Goal: Navigation & Orientation: Understand site structure

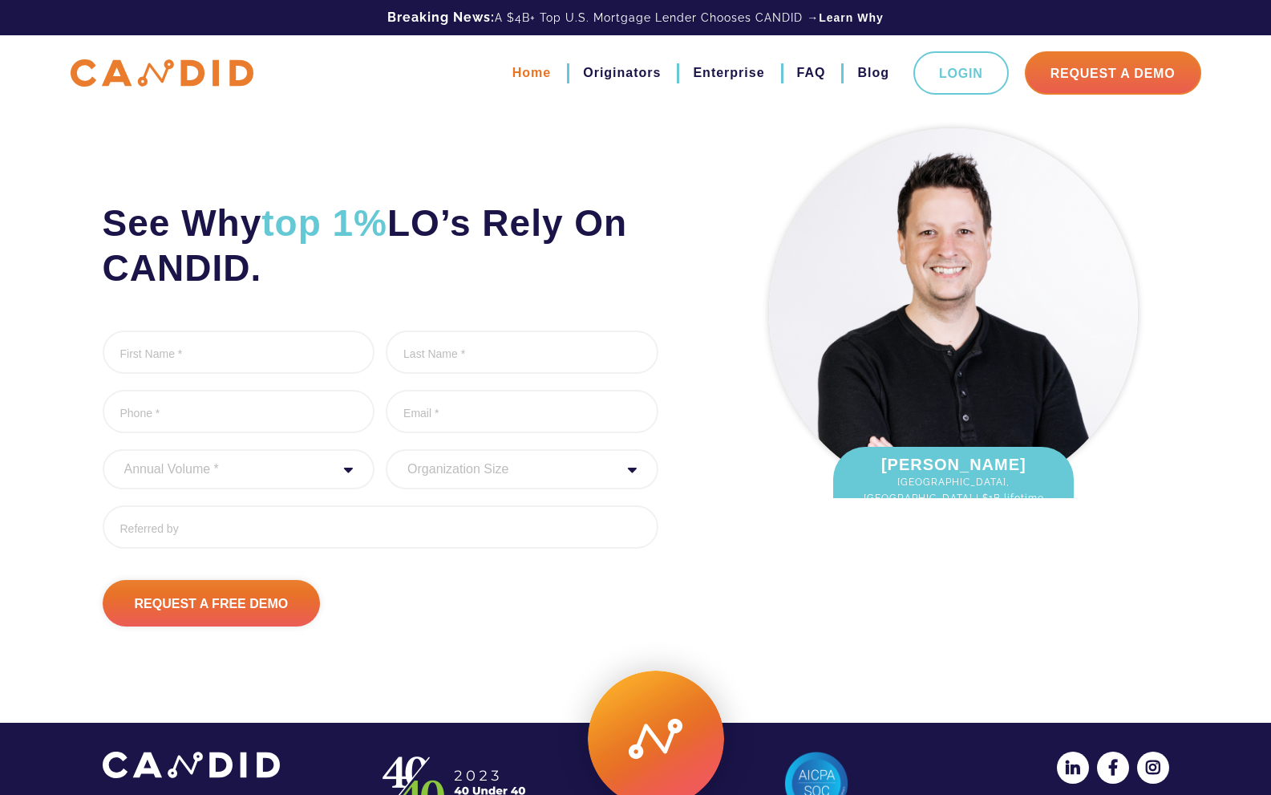
click at [549, 71] on link "Home" at bounding box center [531, 72] width 38 height 27
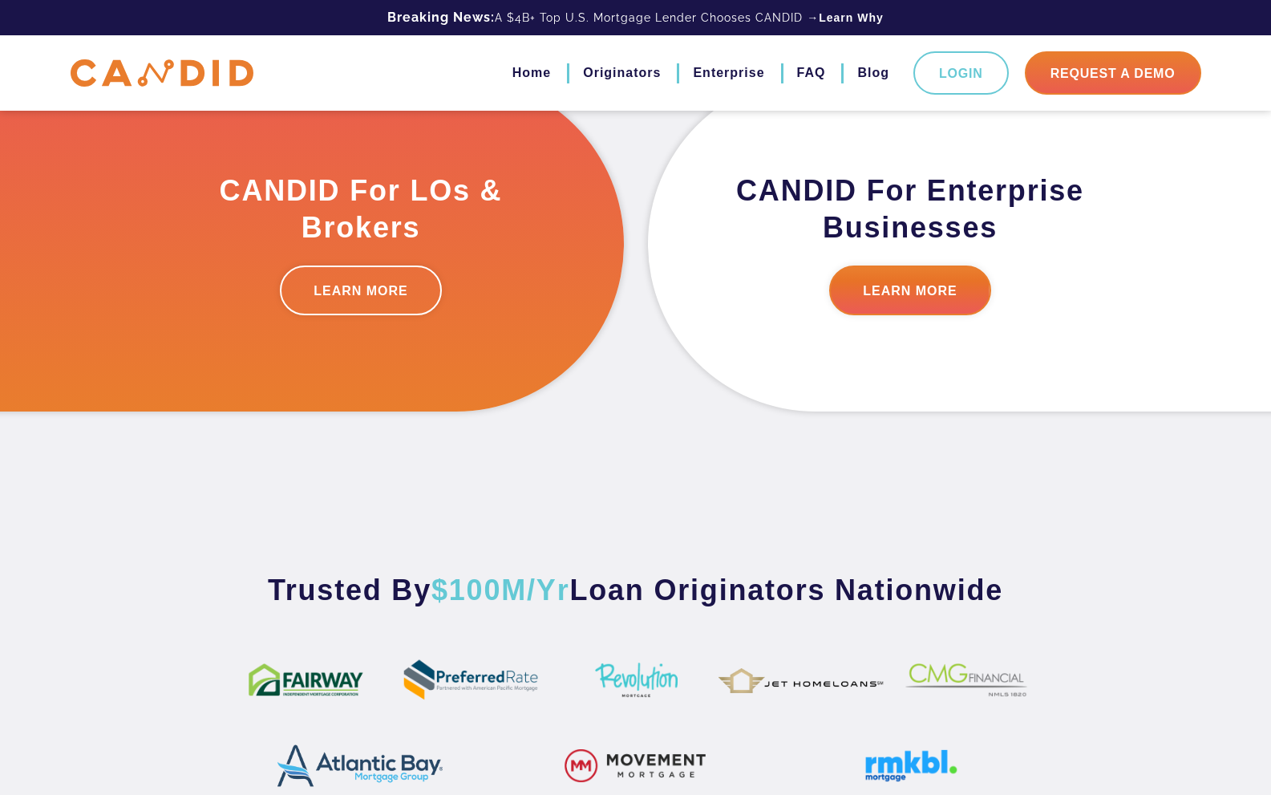
scroll to position [567, 0]
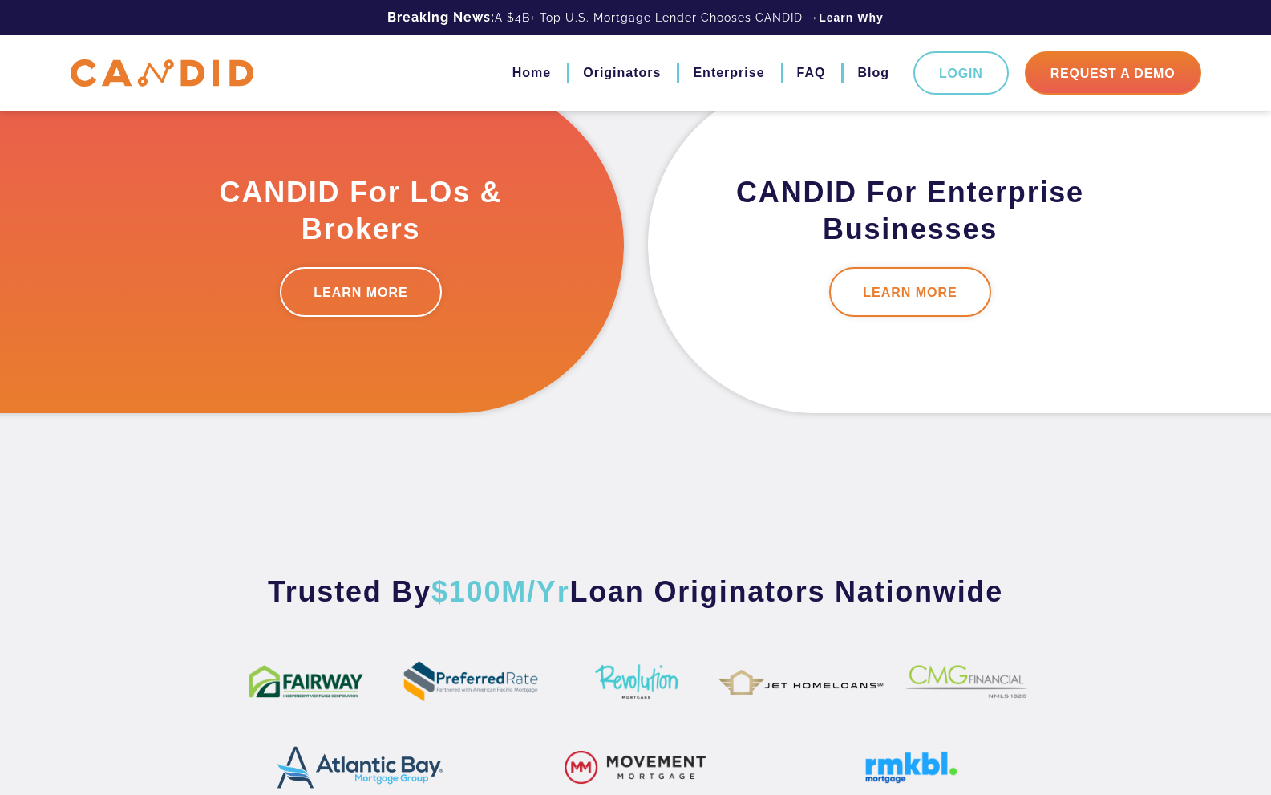
click at [904, 296] on link "LEARN MORE" at bounding box center [910, 292] width 162 height 50
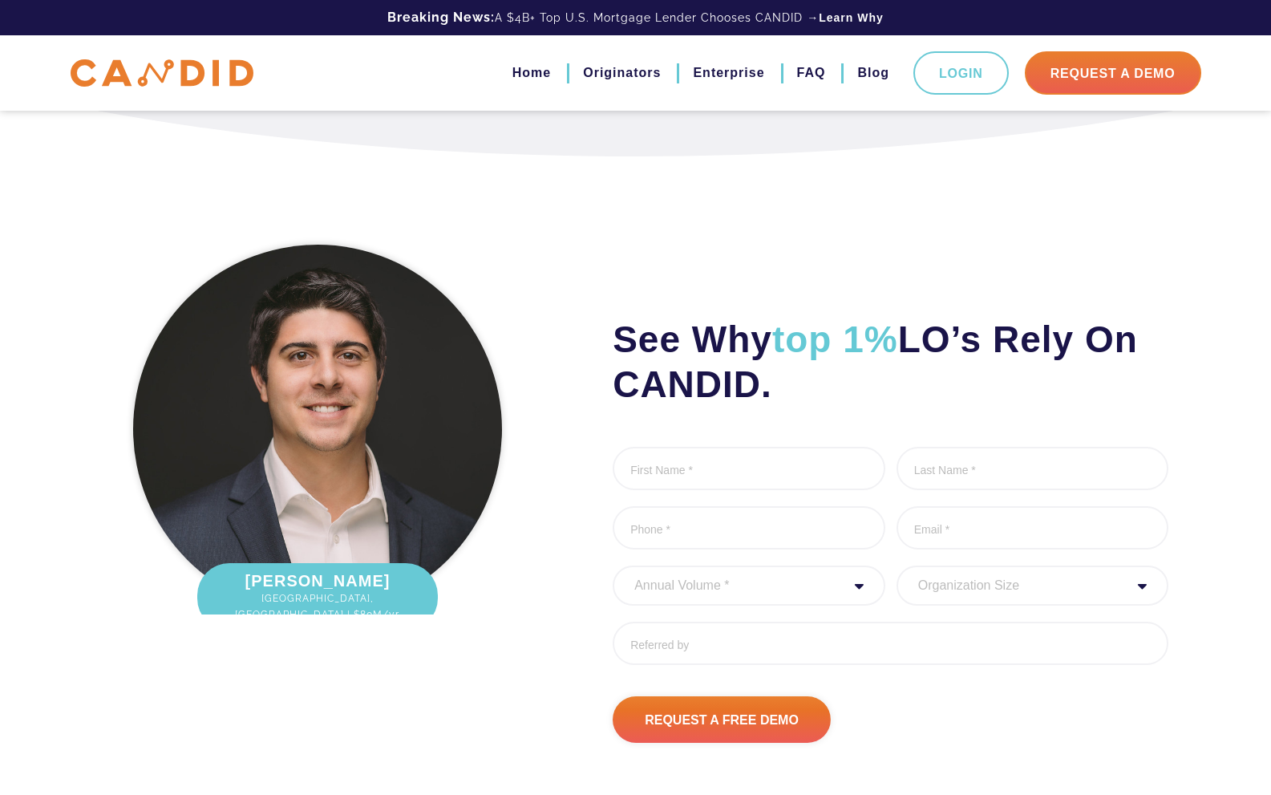
scroll to position [4311, 0]
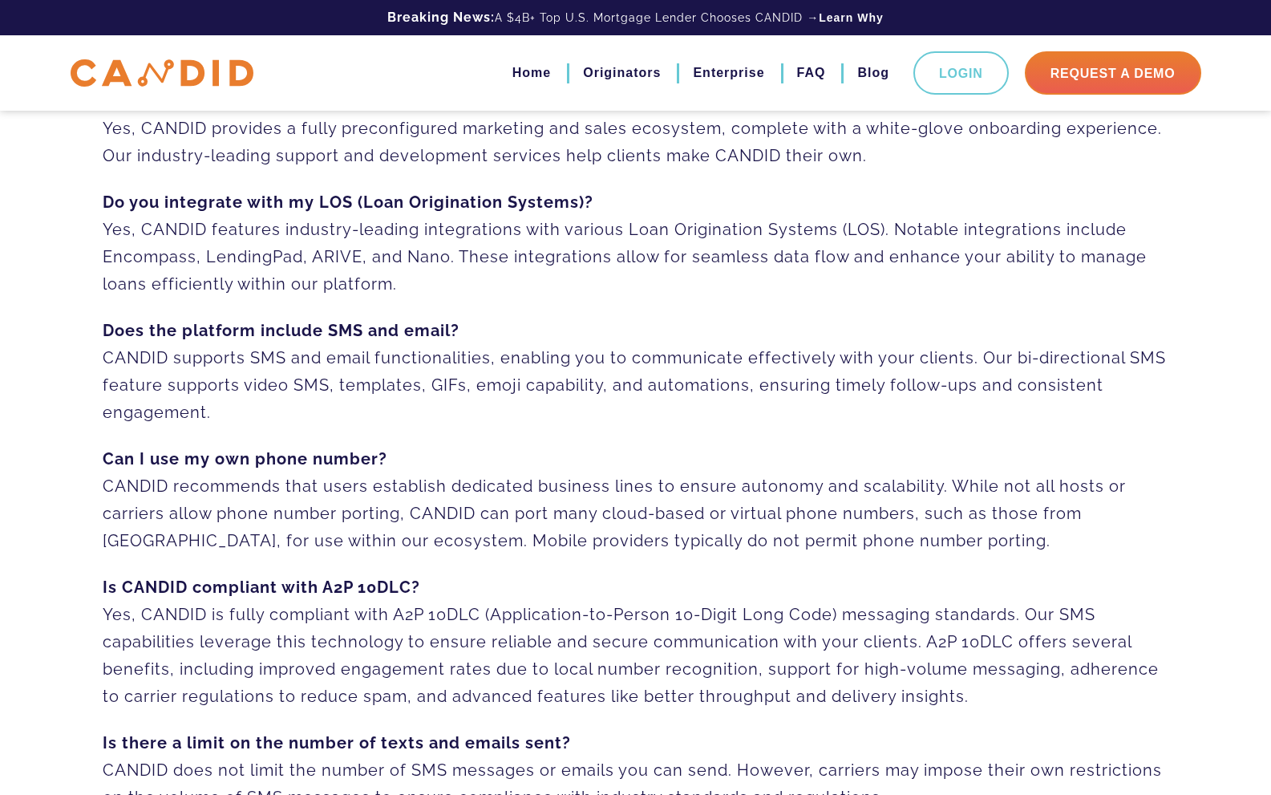
scroll to position [341, 0]
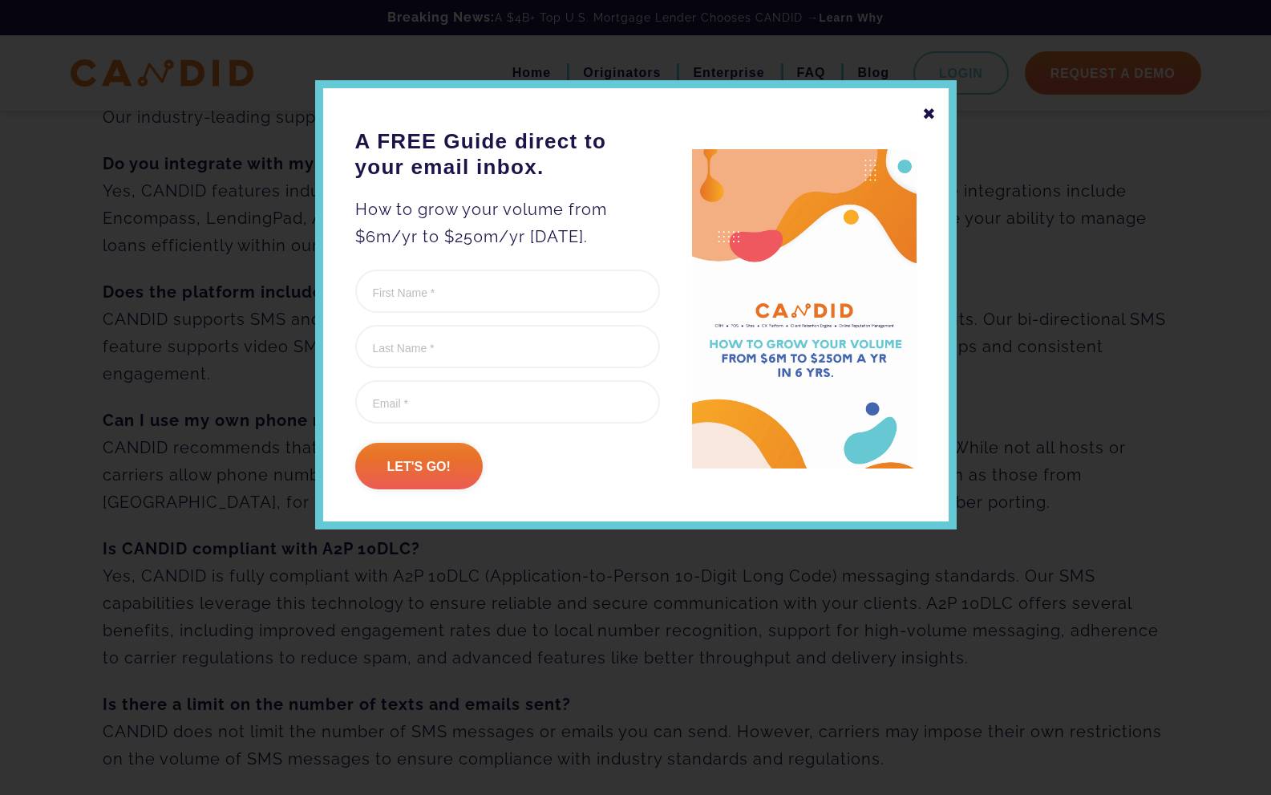
click at [931, 111] on div "✖" at bounding box center [929, 113] width 14 height 27
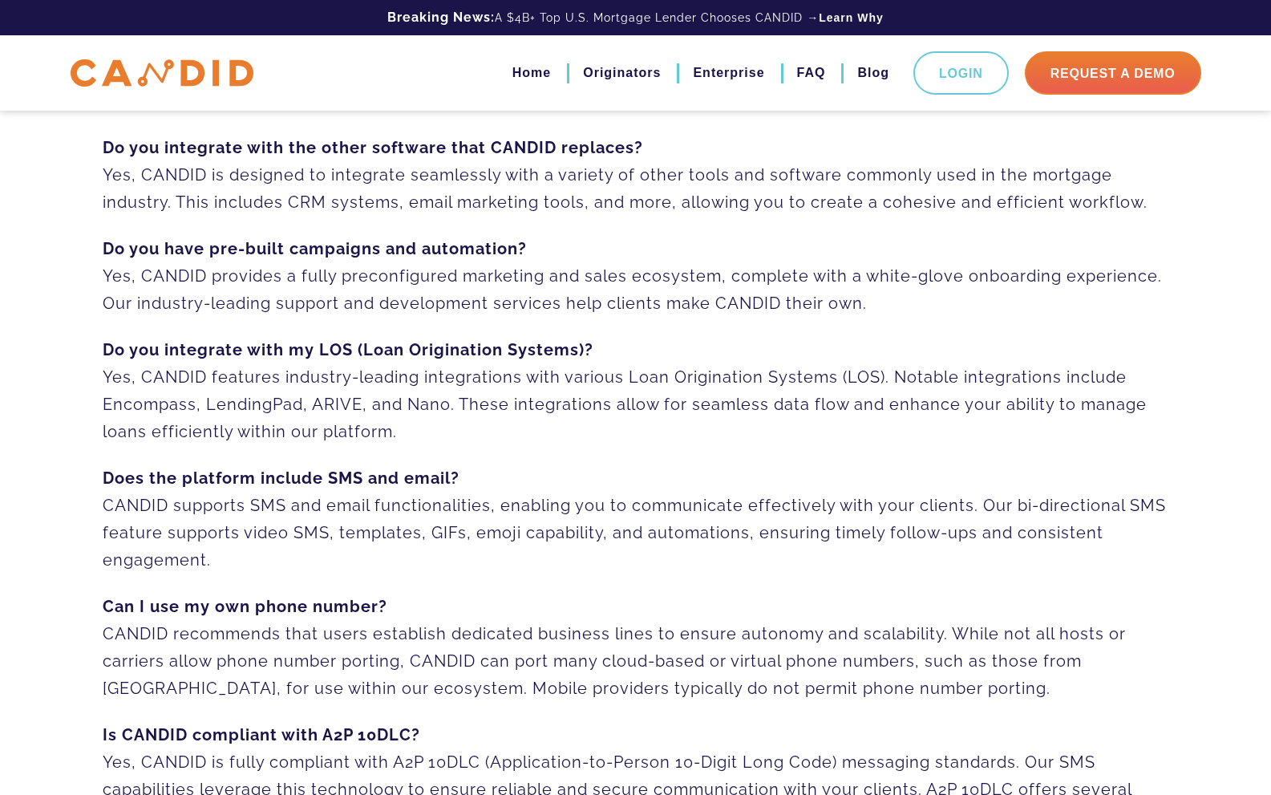
scroll to position [0, 0]
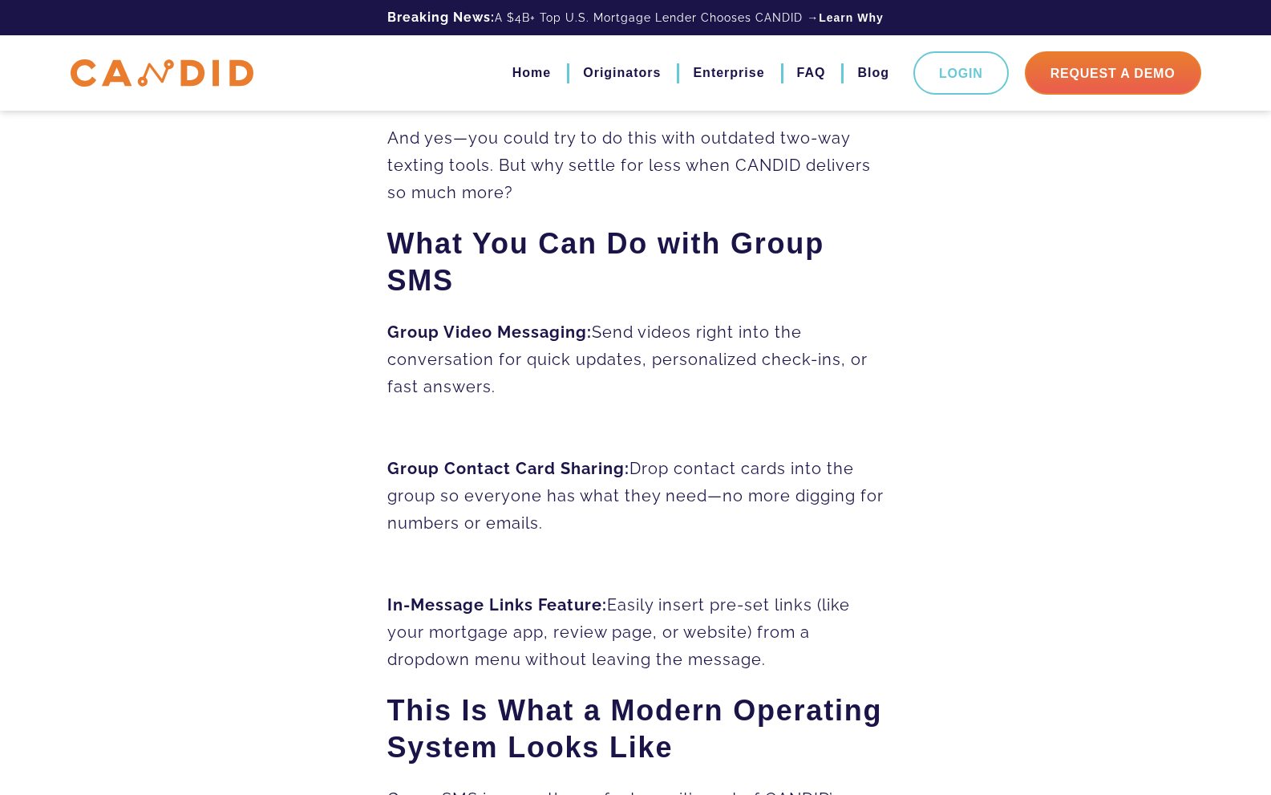
scroll to position [1437, 0]
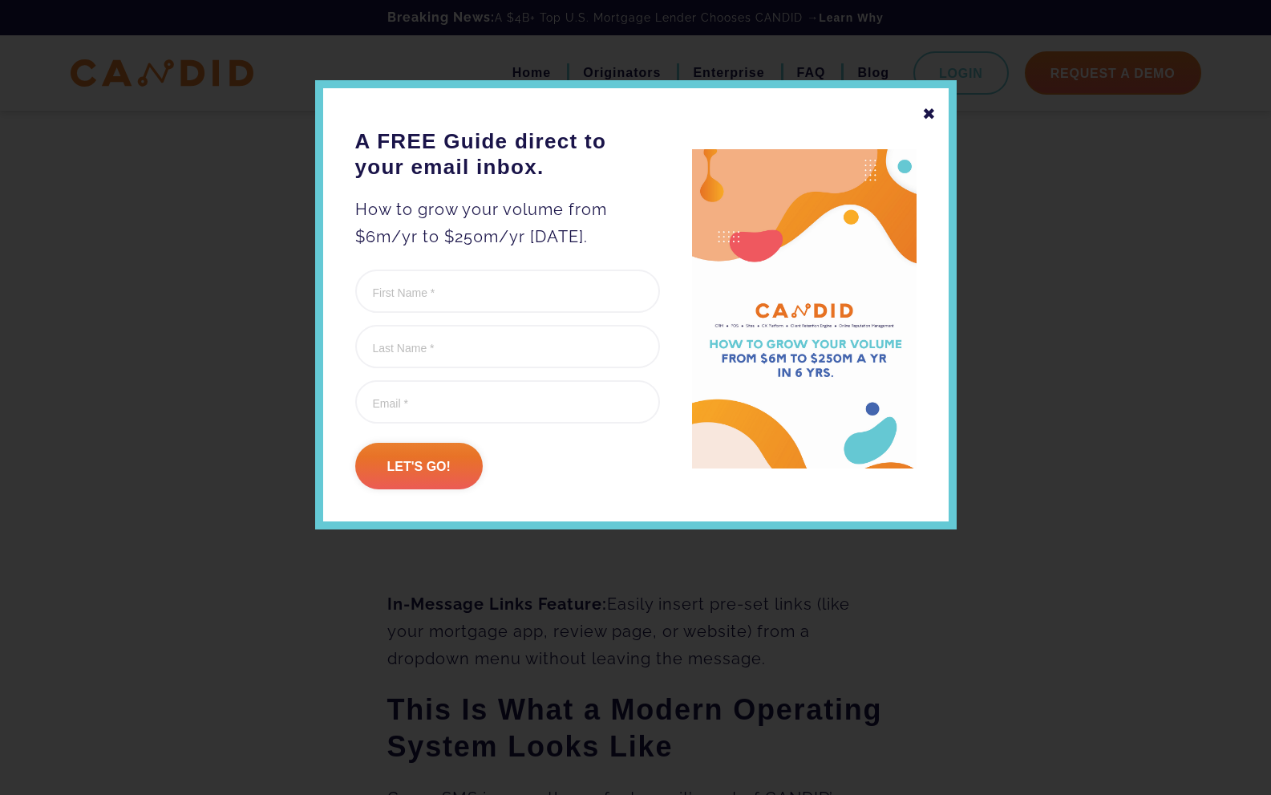
click at [929, 111] on div "✖" at bounding box center [929, 113] width 14 height 27
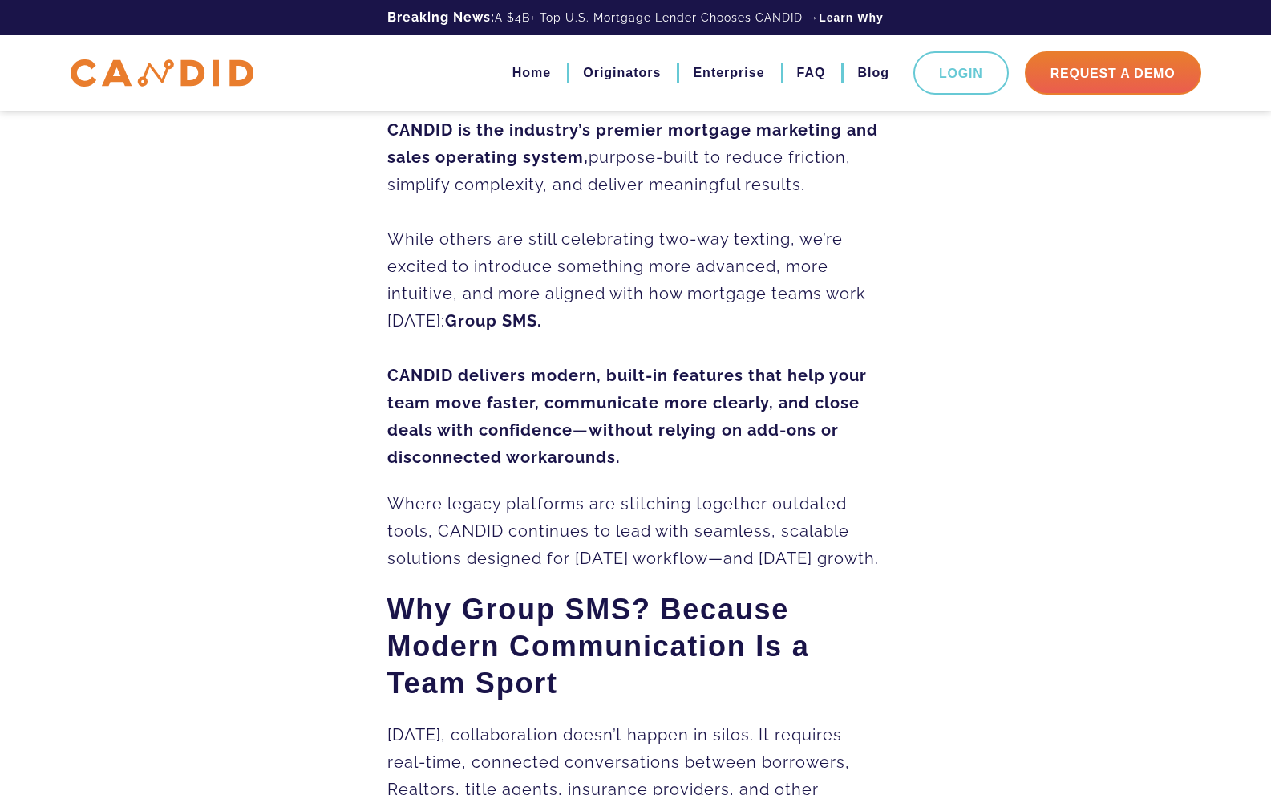
scroll to position [0, 0]
